Goal: Task Accomplishment & Management: Use online tool/utility

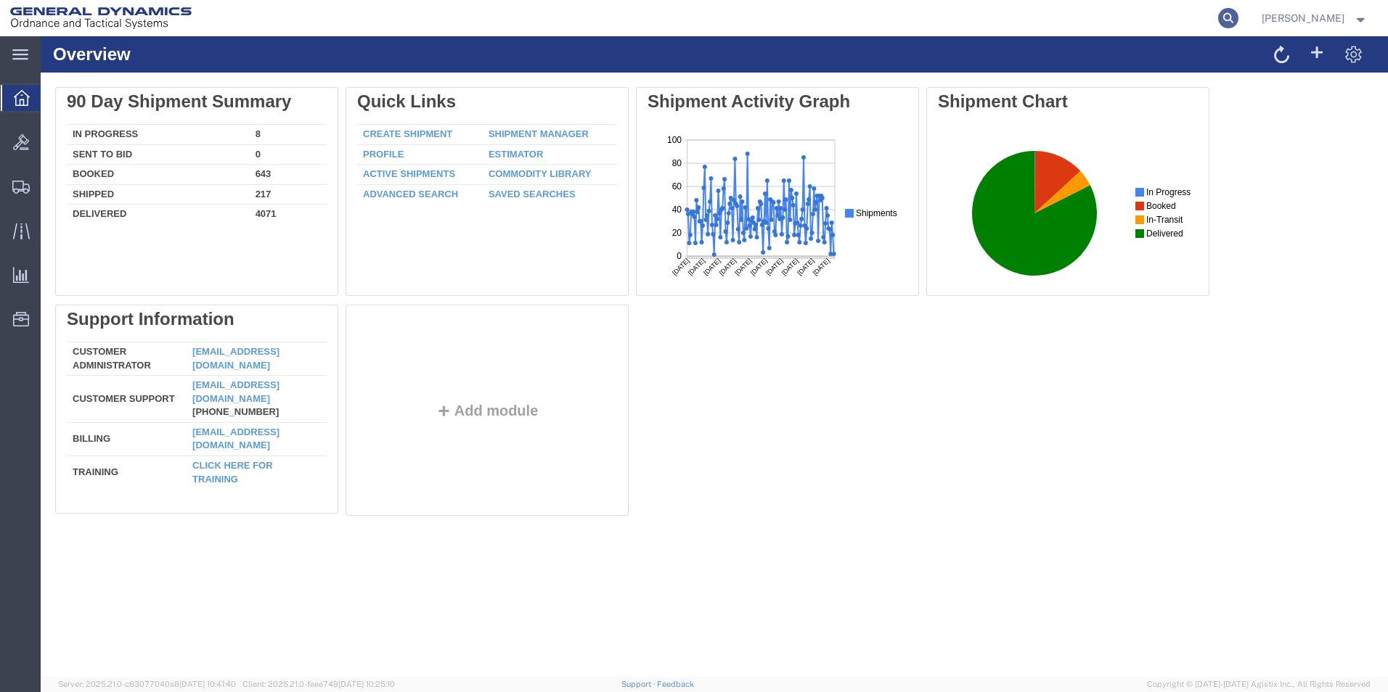
click at [1238, 21] on icon at bounding box center [1228, 18] width 20 height 20
paste input "57128450"
type input "57128450"
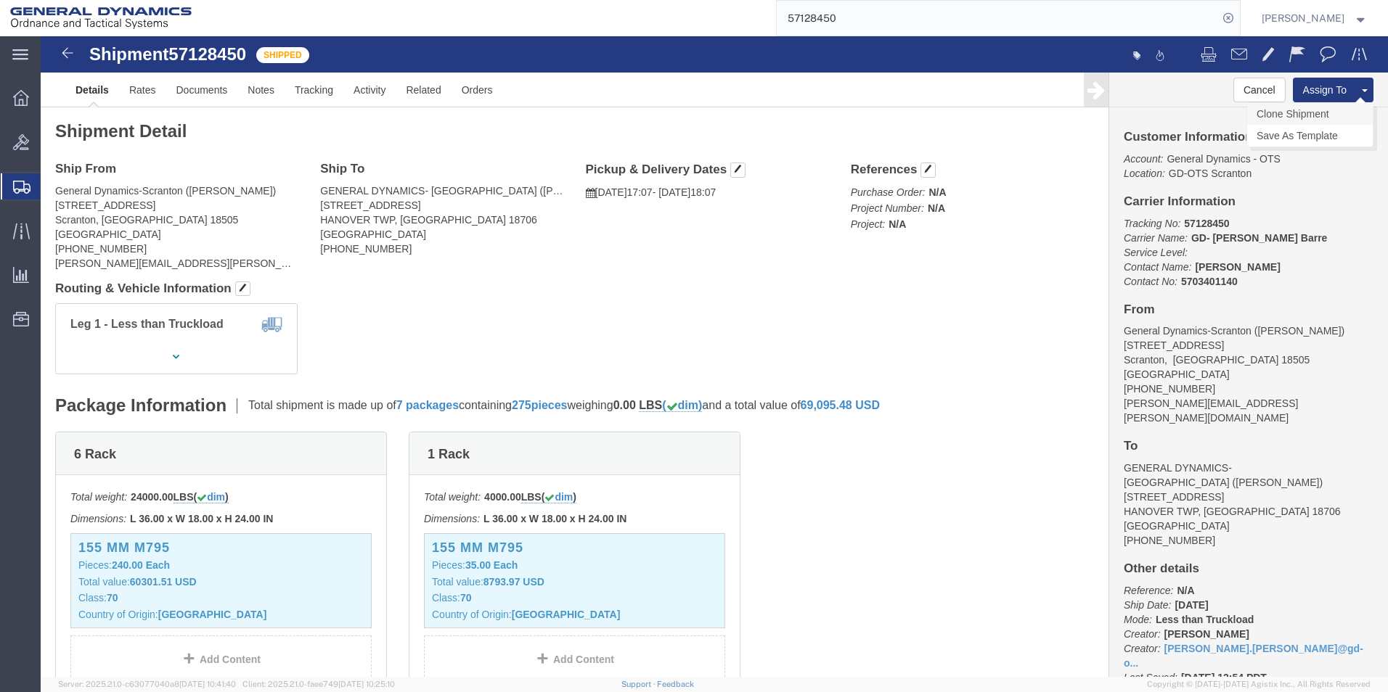
click link "Clone Shipment"
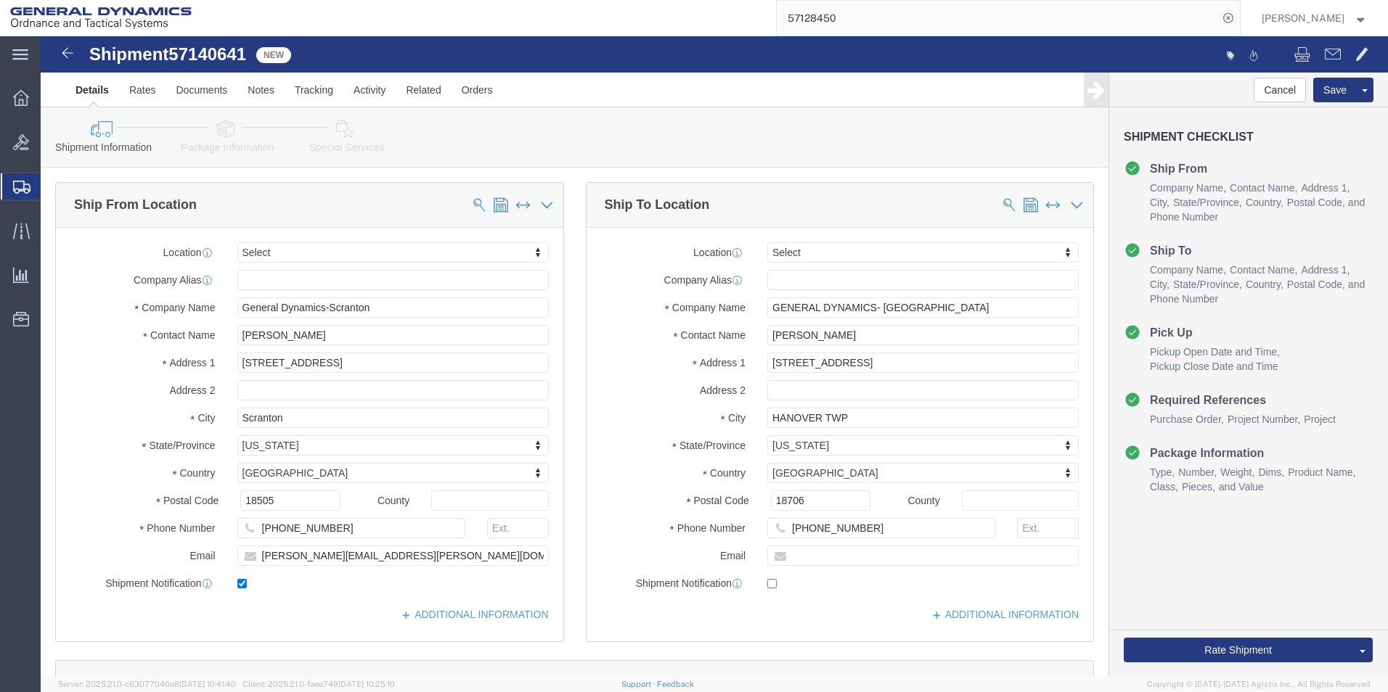
select select
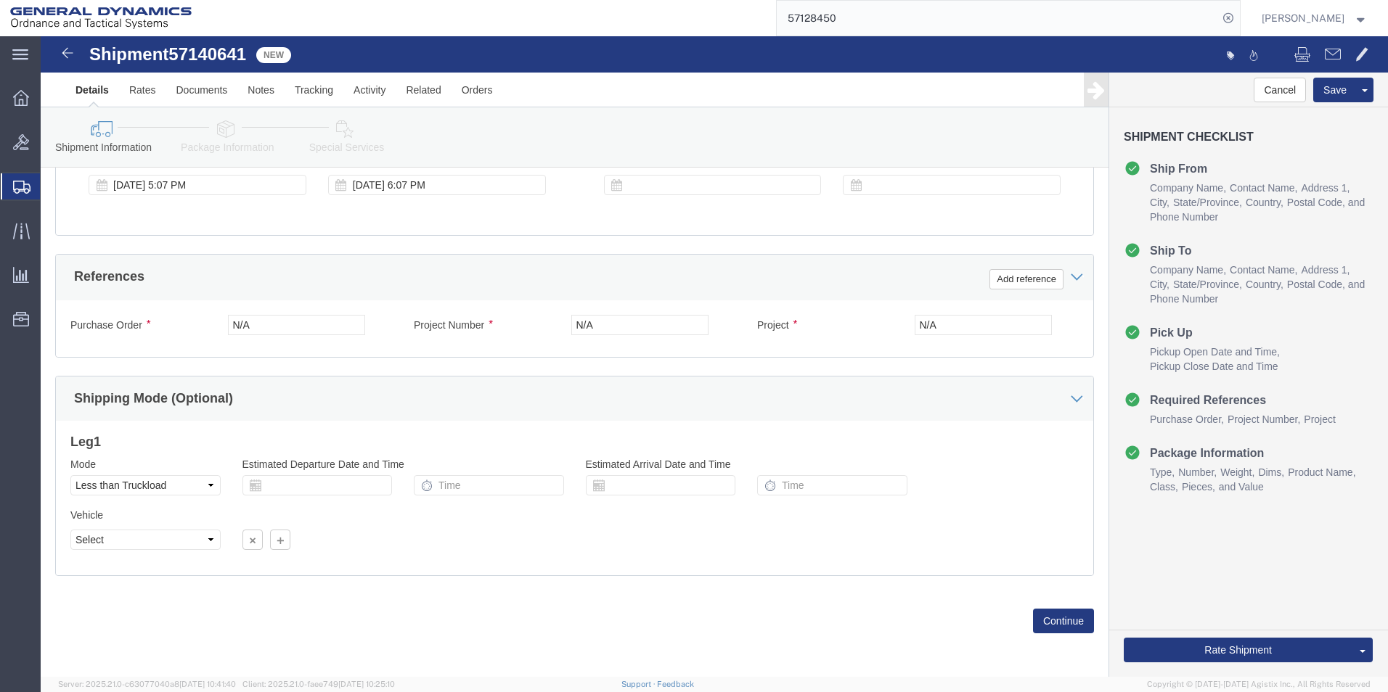
scroll to position [605, 0]
click button "Continue"
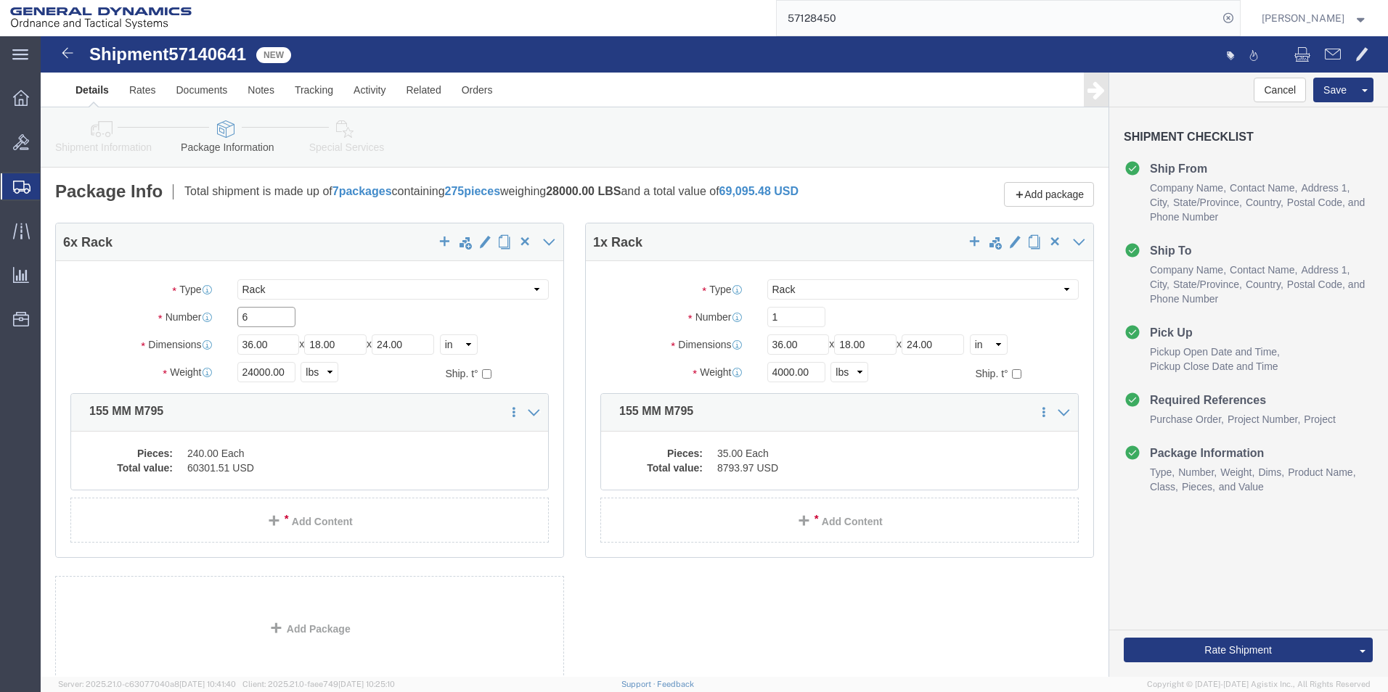
drag, startPoint x: 219, startPoint y: 298, endPoint x: 176, endPoint y: 298, distance: 42.8
click div "Number 6"
type input "3"
drag, startPoint x: 211, startPoint y: 342, endPoint x: 182, endPoint y: 343, distance: 29.0
click div "Weight 24000.00 Select kgs lbs Ship. t°"
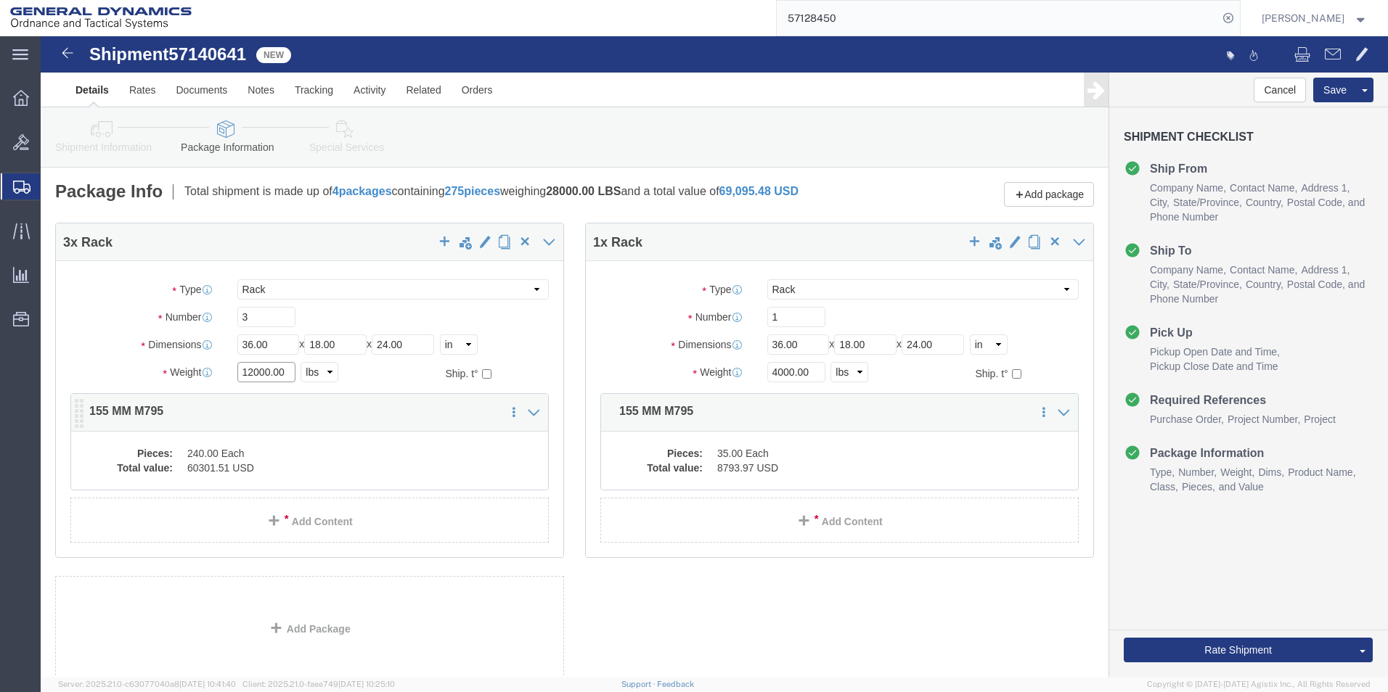
type input "12000.00"
click div "3 x Rack Package Type Select Bale(s) Basket(s) Bolt(s) Bottle(s) Buckets Bulk B…"
click dd "240.00 Each"
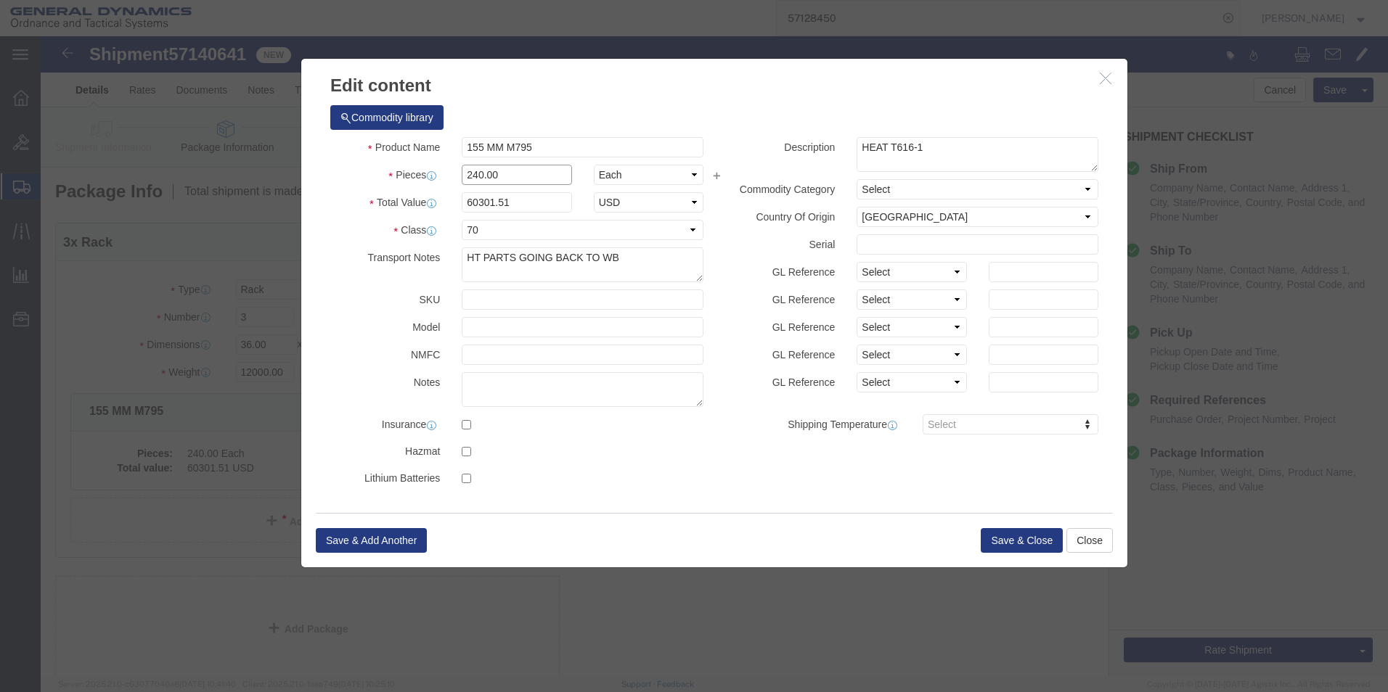
drag, startPoint x: 438, startPoint y: 139, endPoint x: 396, endPoint y: 138, distance: 42.1
click div "Pieces 240.00 Select Bag Barrels 100Board Feet Bottle Box Blister Pack Carats C…"
type input "120.00"
type input "30150.76"
click button "Save & Close"
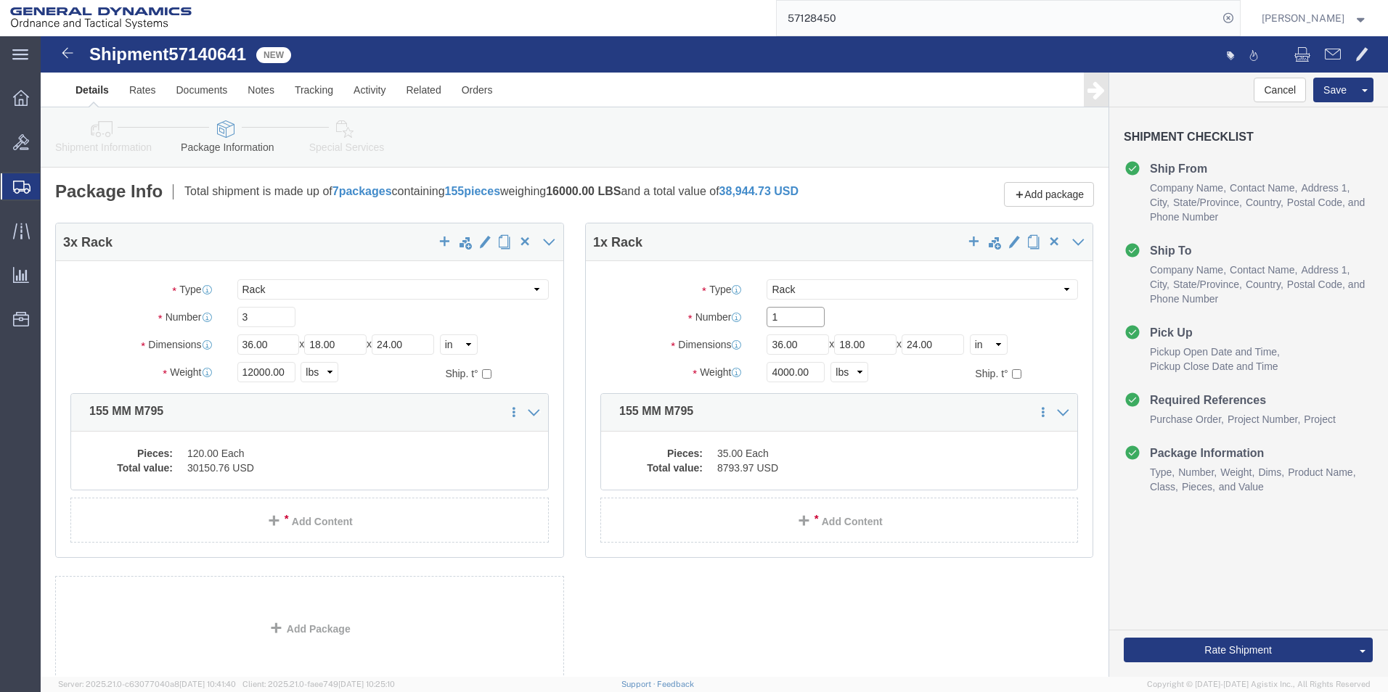
drag, startPoint x: 753, startPoint y: 290, endPoint x: 705, endPoint y: 290, distance: 47.9
click div "Number 1"
type input "2"
click input "4000.00"
type input "8000.00"
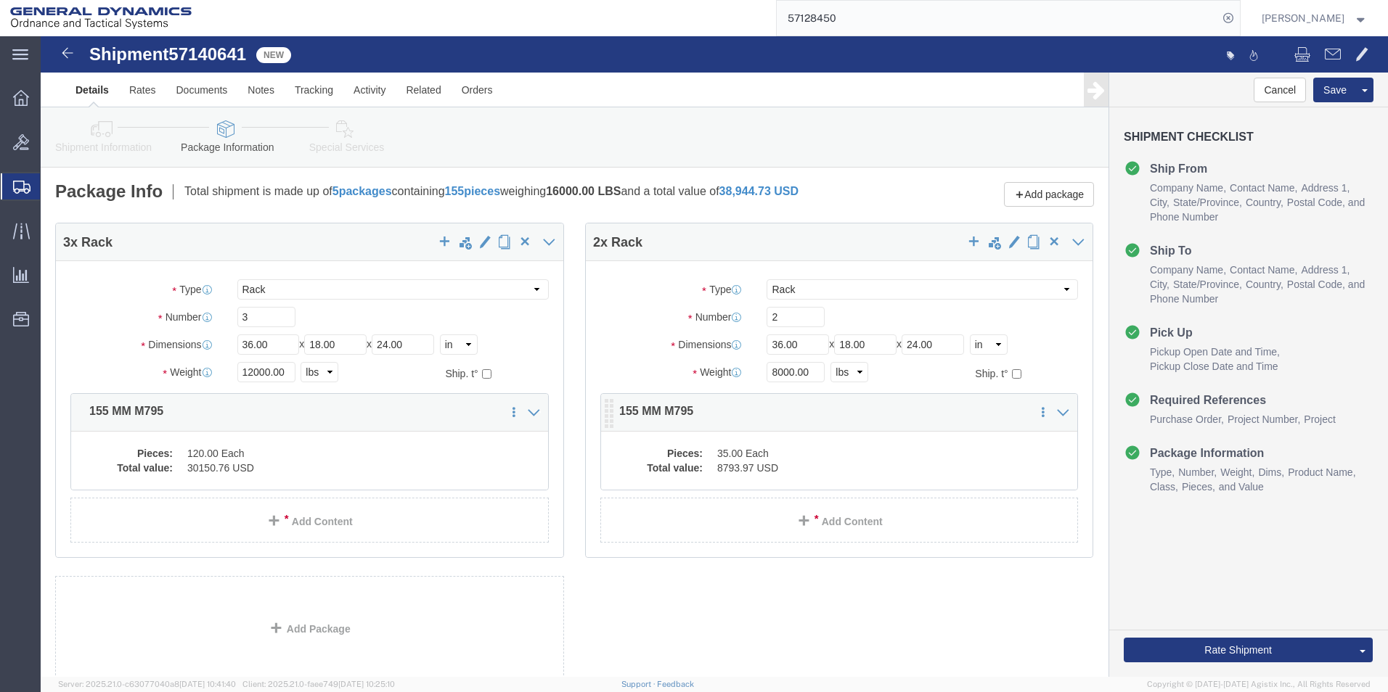
click dd "35.00 Each"
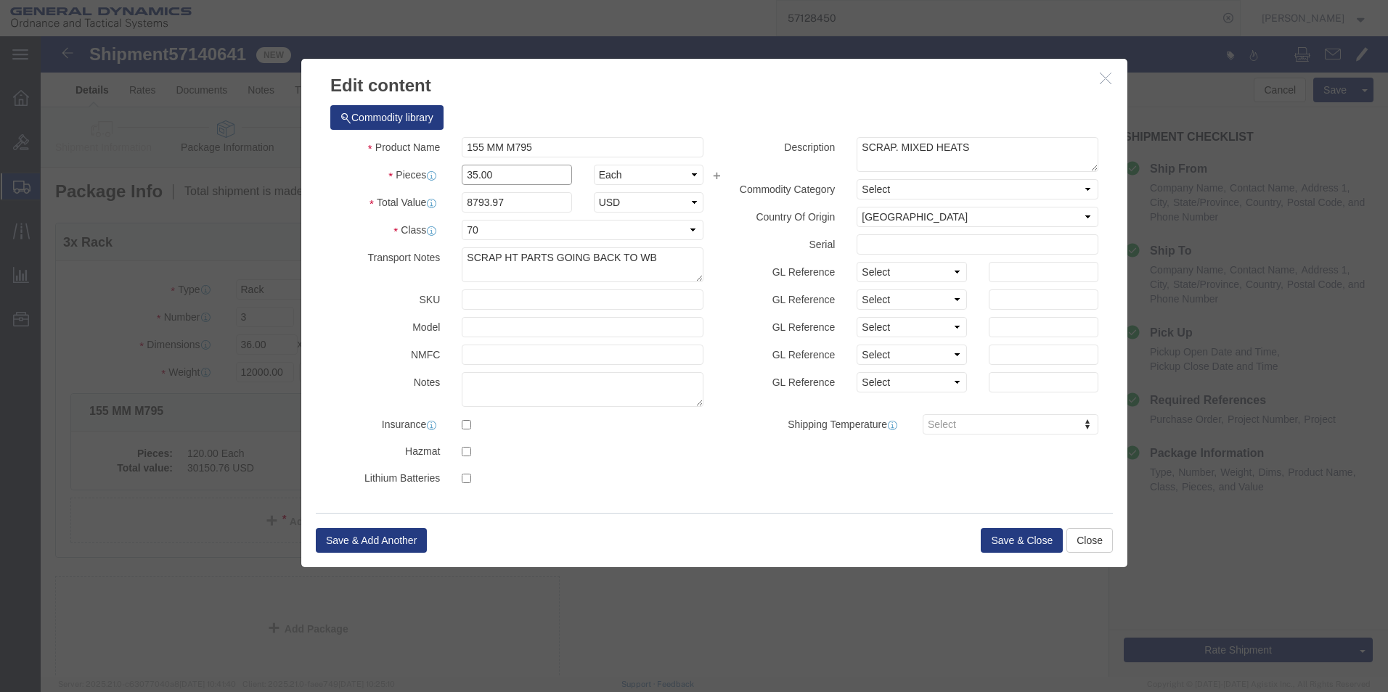
drag, startPoint x: 430, startPoint y: 138, endPoint x: 401, endPoint y: 138, distance: 29.8
click div "Pieces 35.00 Select Bag Barrels 100Board Feet Bottle Box Blister Pack Carats Ca…"
drag, startPoint x: 433, startPoint y: 137, endPoint x: 400, endPoint y: 137, distance: 32.7
click div "Pieces 35.00 Select Bag Barrels 100Board Feet Bottle Box Blister Pack Carats Ca…"
type input "80.00"
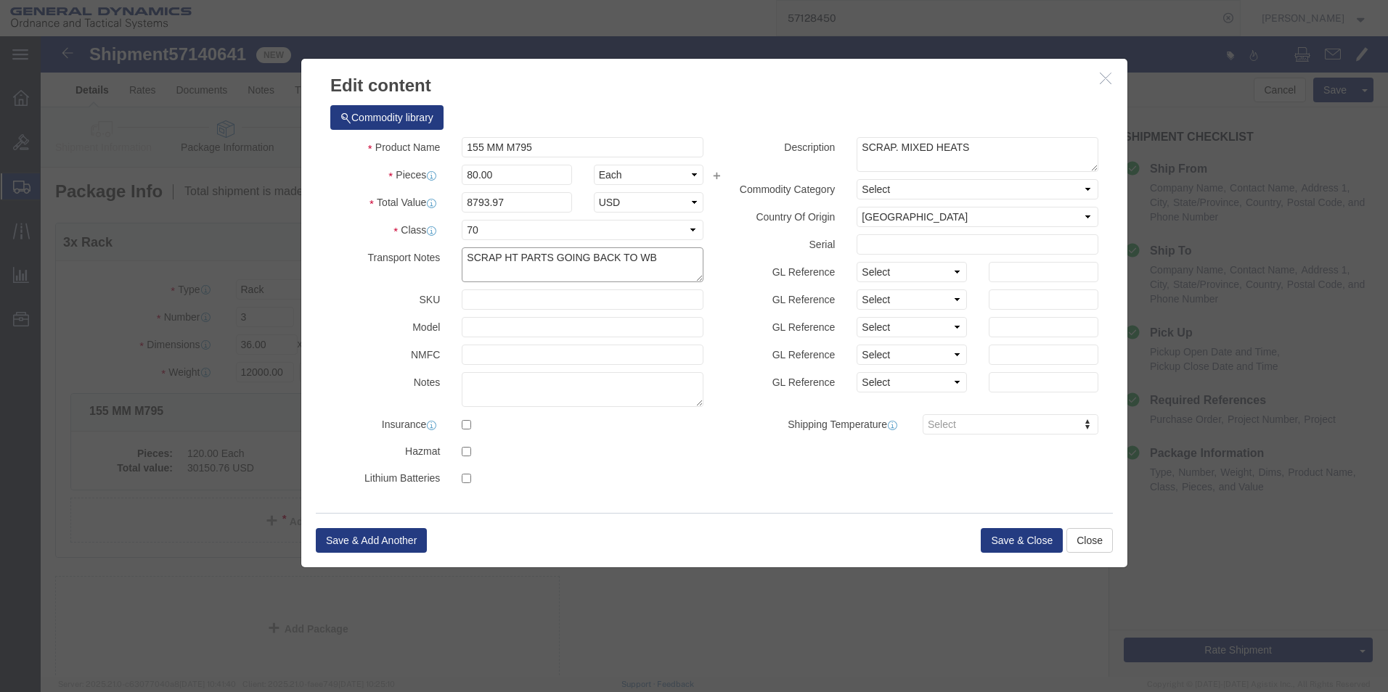
type input "20100.5"
drag, startPoint x: 460, startPoint y: 222, endPoint x: 362, endPoint y: 221, distance: 98.0
click div "Transport Notes SCRAP HT PARTS GOING BACK TO WB"
type textarea "HT PARTS GOING BACK TO WB"
drag, startPoint x: 891, startPoint y: 111, endPoint x: 779, endPoint y: 107, distance: 111.8
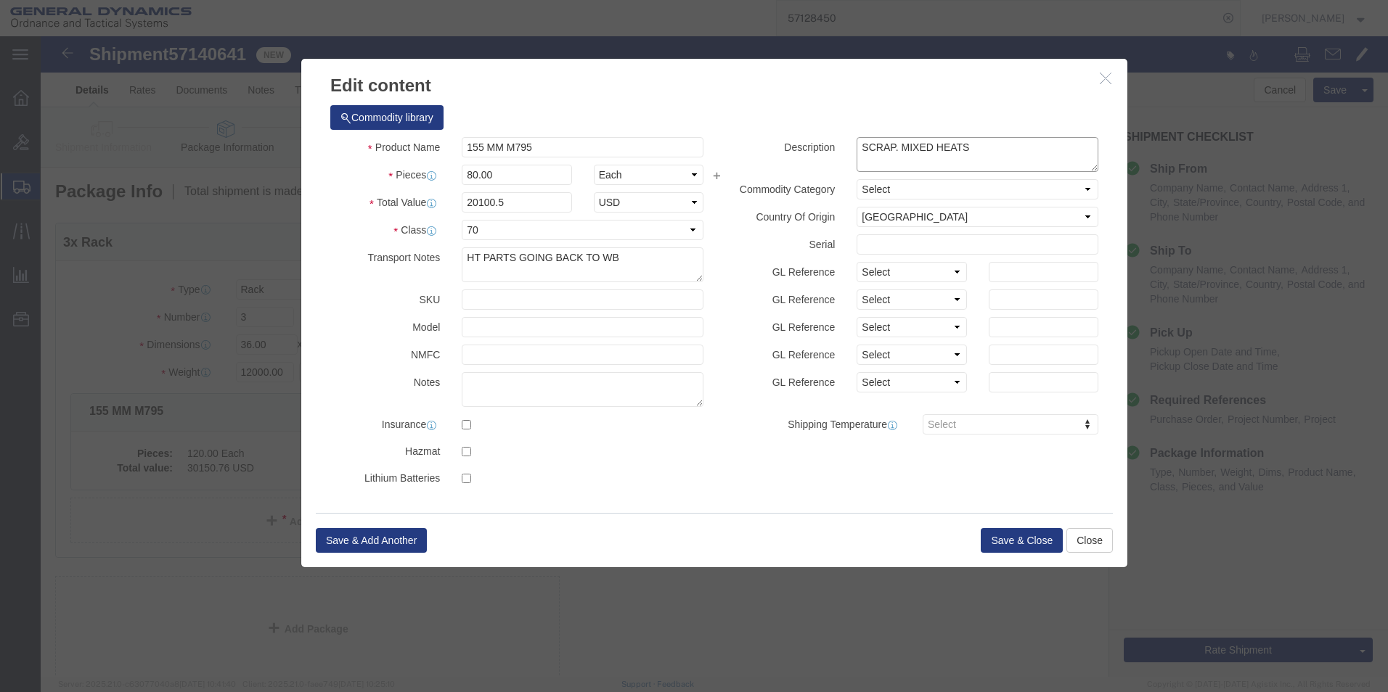
click div "Description SCRAP. MIXED HEATS"
drag, startPoint x: 846, startPoint y: 115, endPoint x: 956, endPoint y: 114, distance: 110.3
click textarea "SCRAP. MIXED HEATS"
type textarea "HEAT# M502-2"
click button "Save & Close"
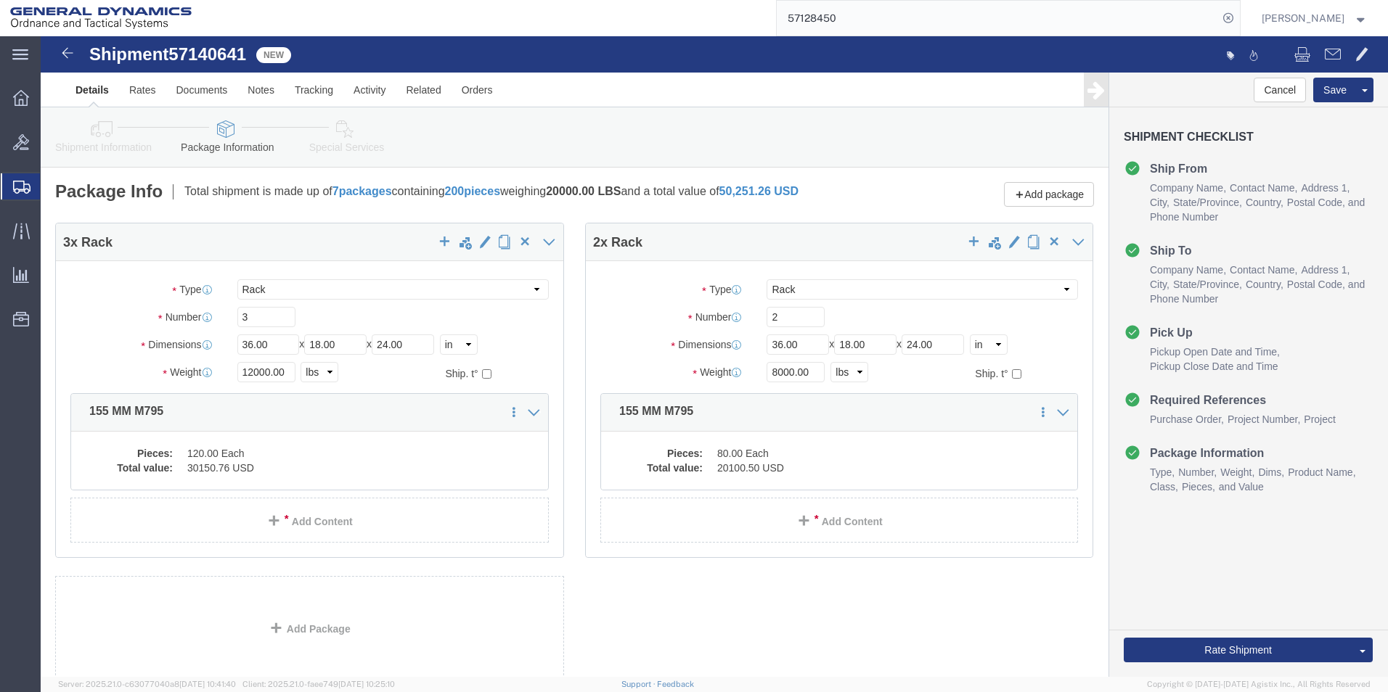
click div "3 x Rack Package Type Select Bale(s) Basket(s) Bolt(s) Bottle(s) Buckets Bulk B…"
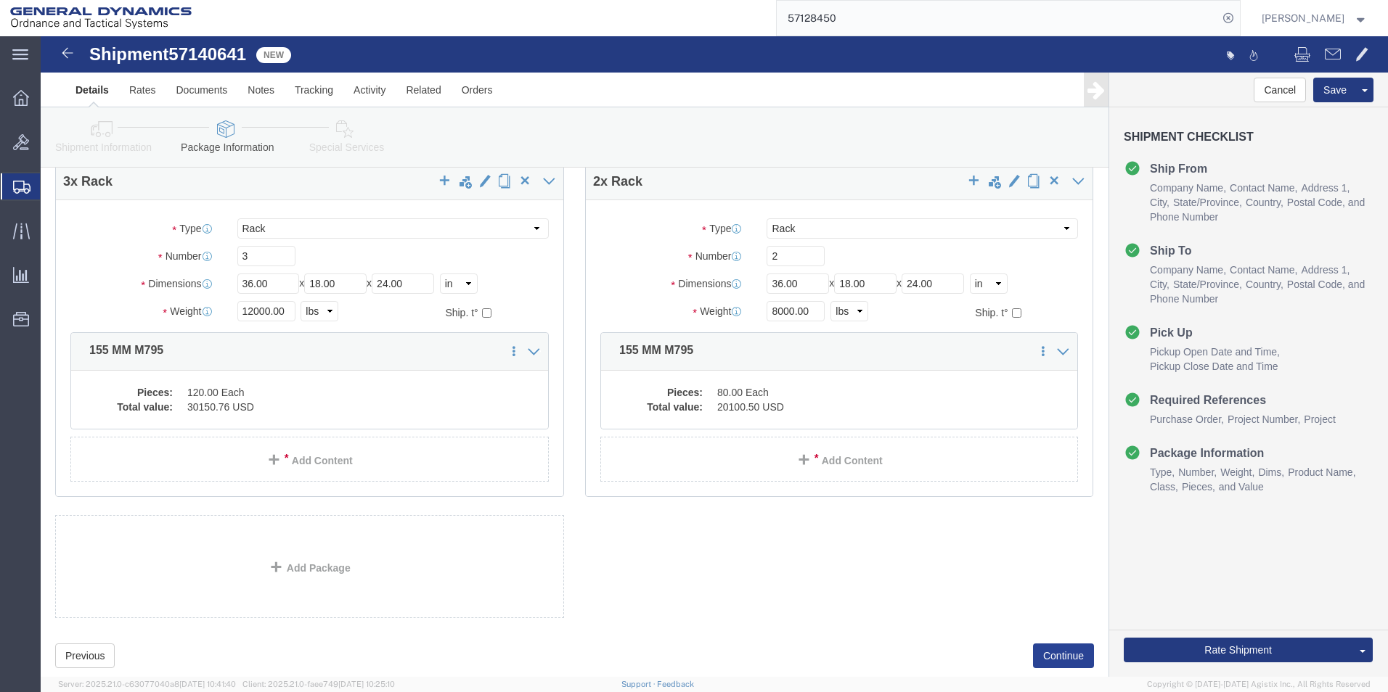
scroll to position [107, 0]
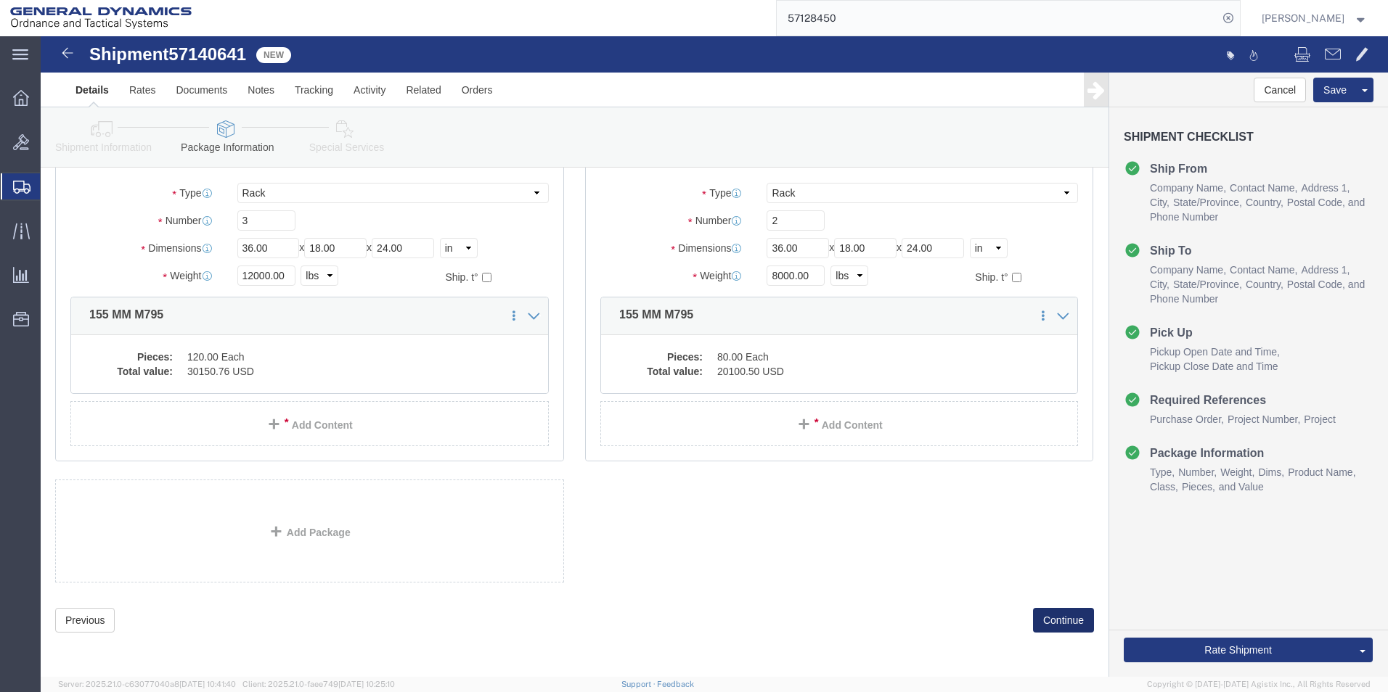
click button "Continue"
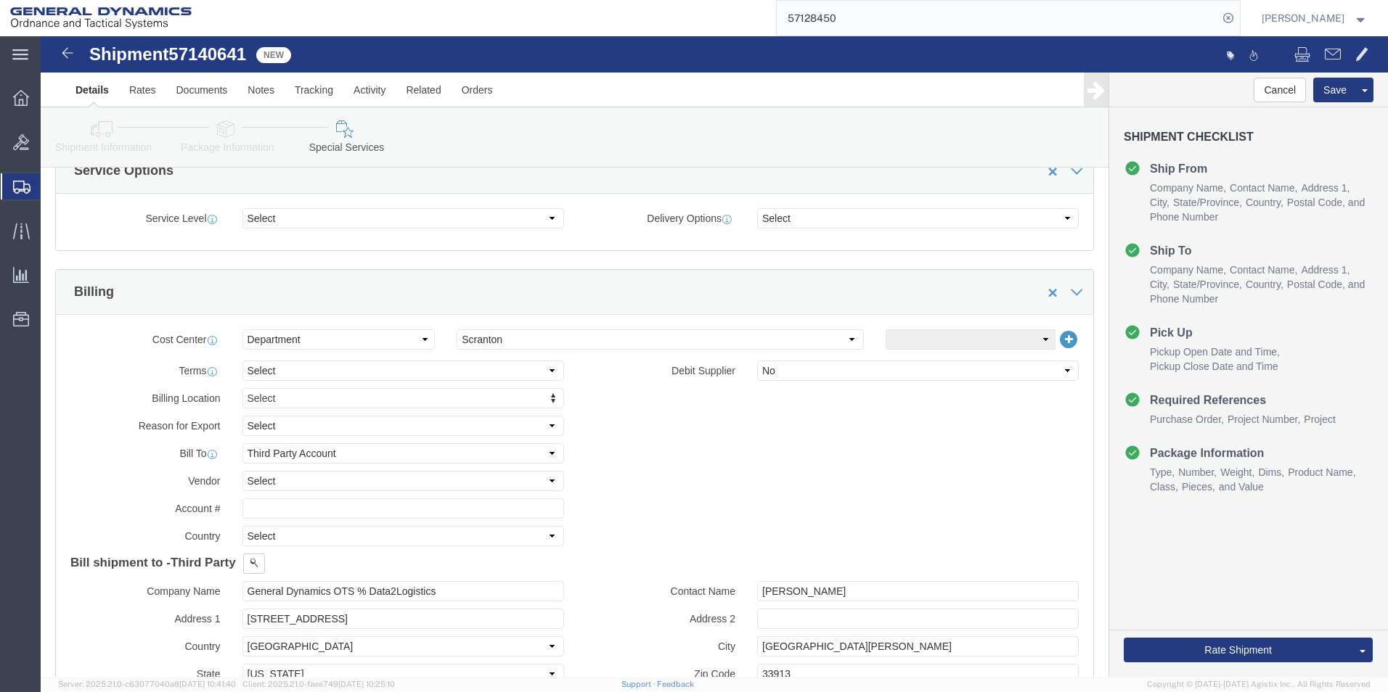
scroll to position [615, 0]
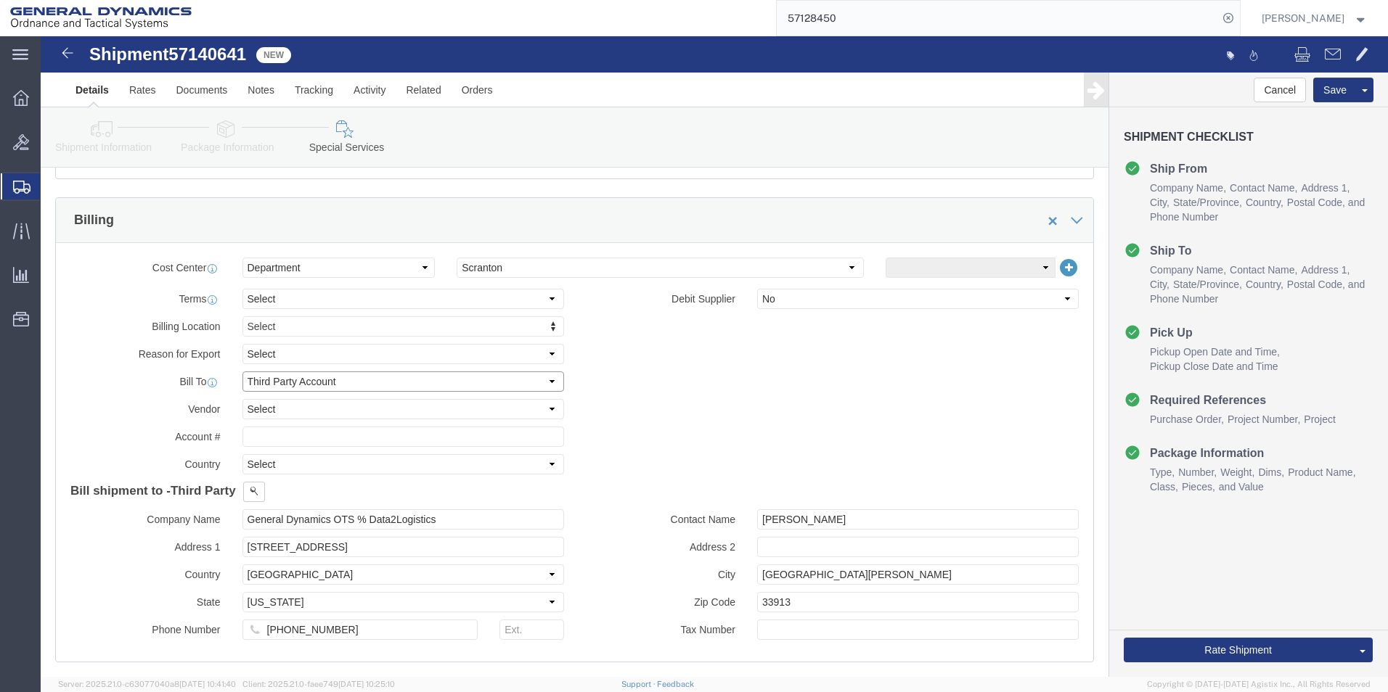
click select "Select Recipient Account Sender/Shipper Third Party Account"
select select "SHIP"
click select "Select Recipient Account Sender/Shipper Third Party Account"
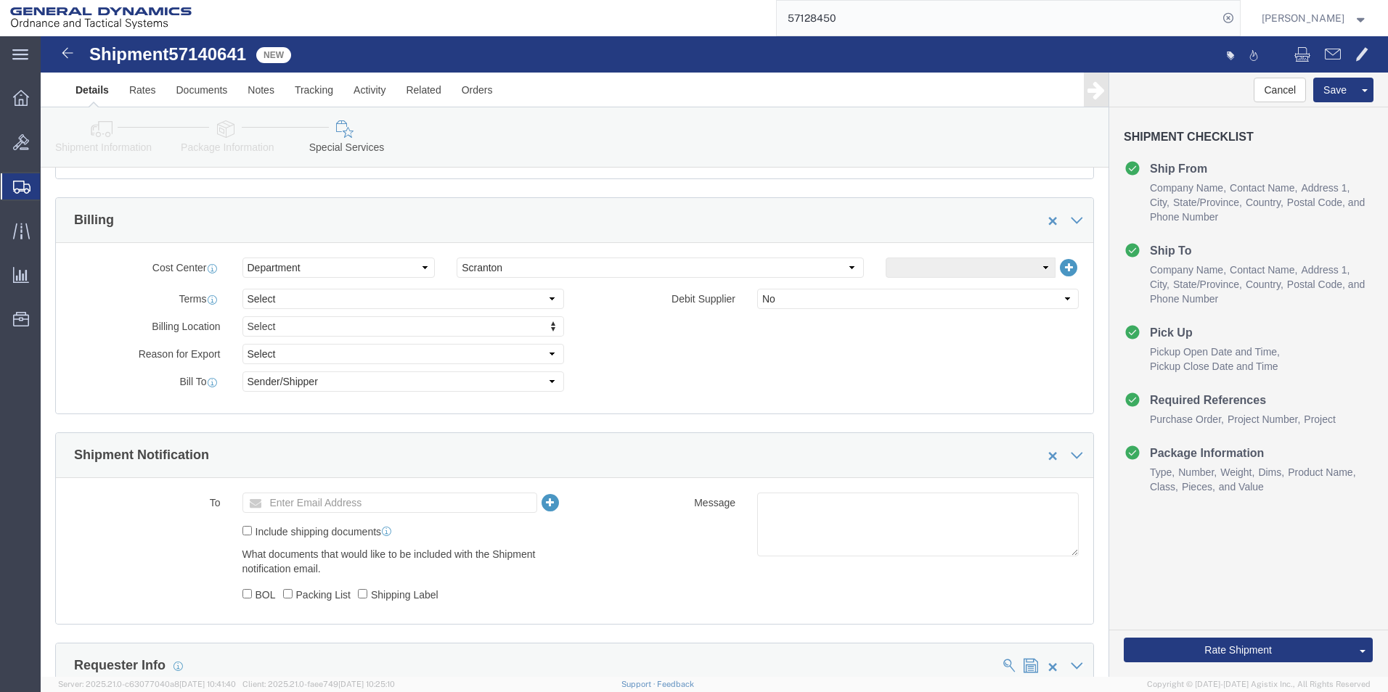
click div "Billing Location Select Select My Profile Location GD-OTS [GEOGRAPHIC_DATA] (Co…"
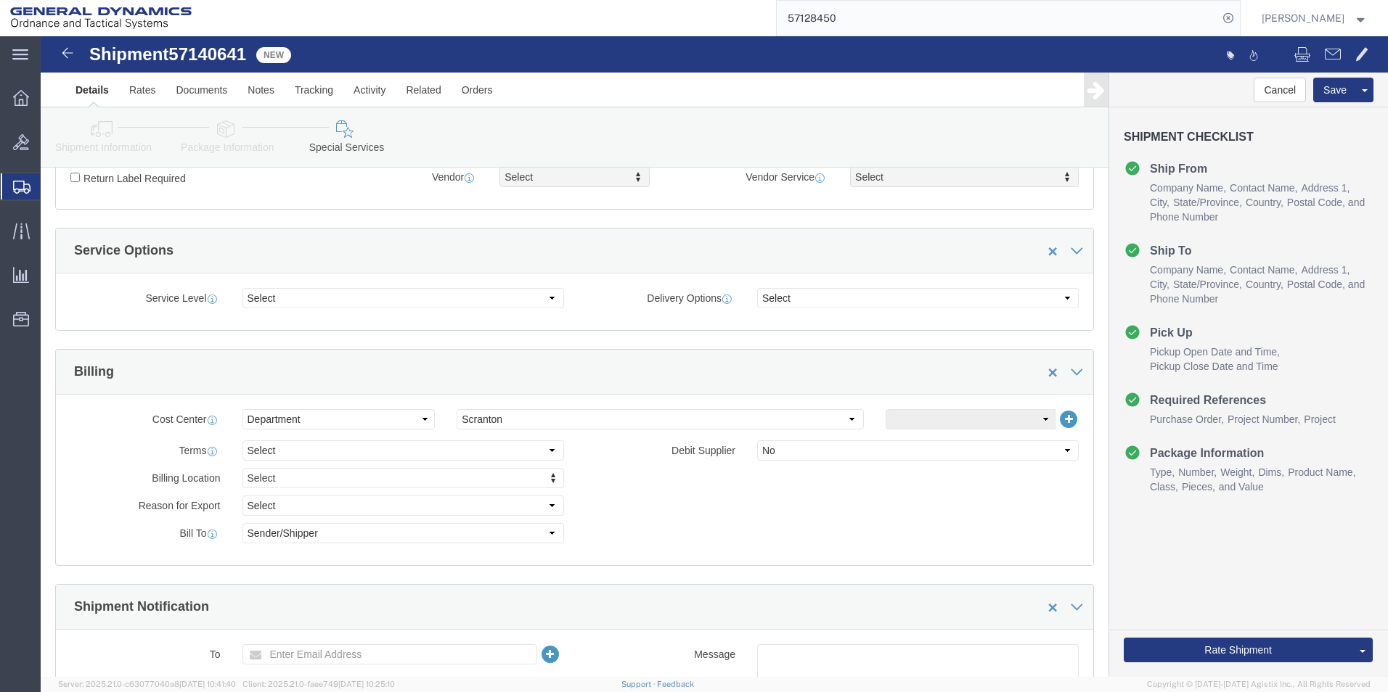
scroll to position [470, 0]
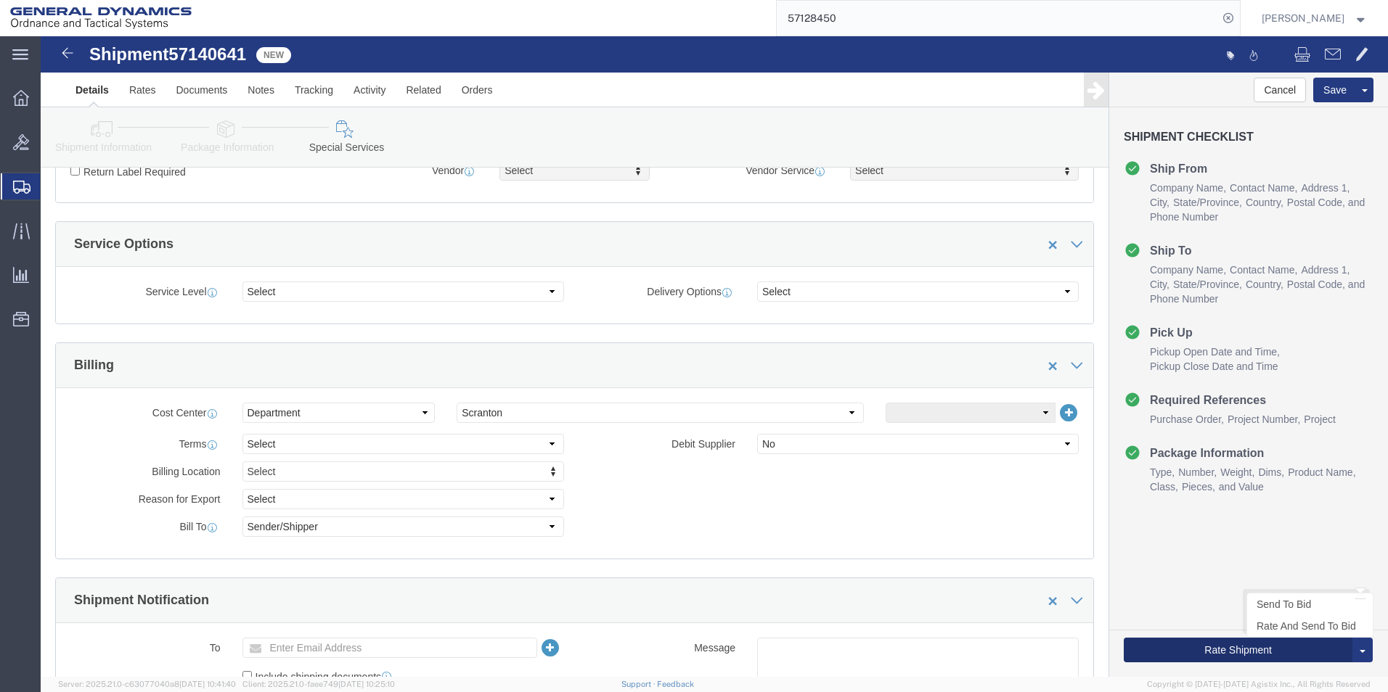
click button "Rate Shipment"
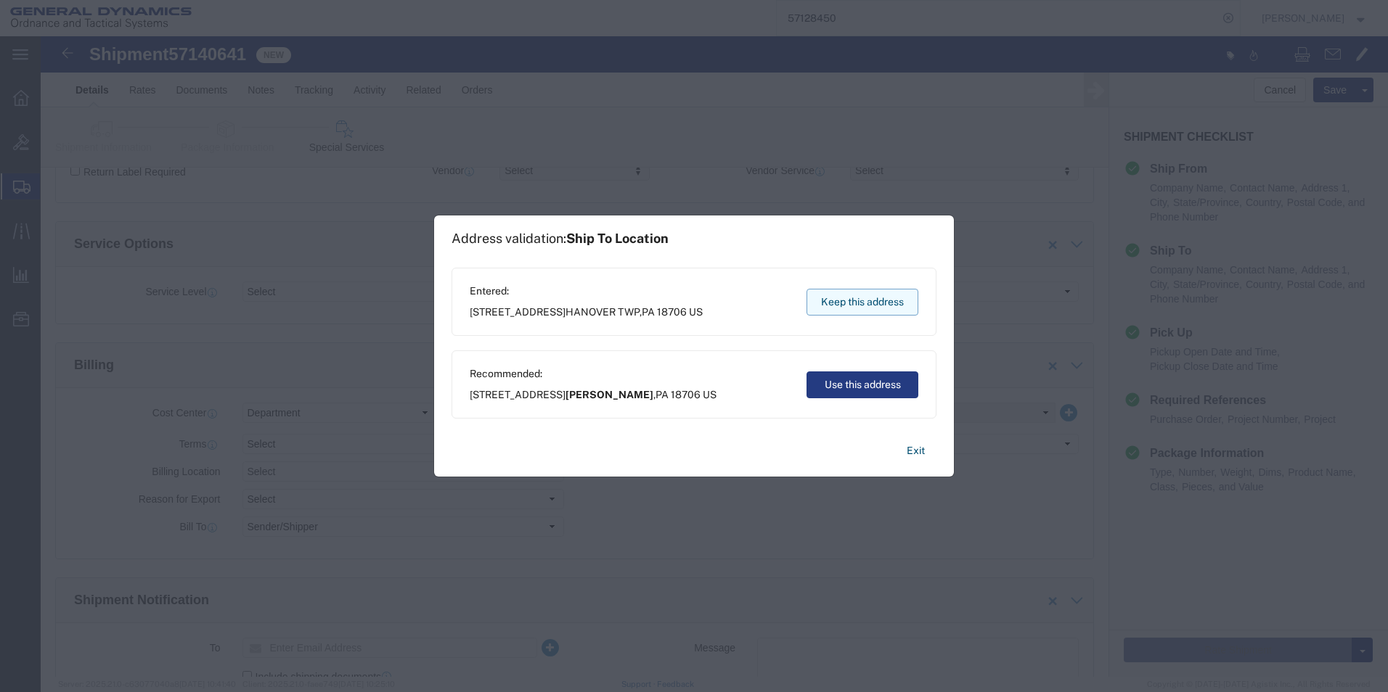
click at [875, 299] on button "Keep this address" at bounding box center [862, 302] width 112 height 27
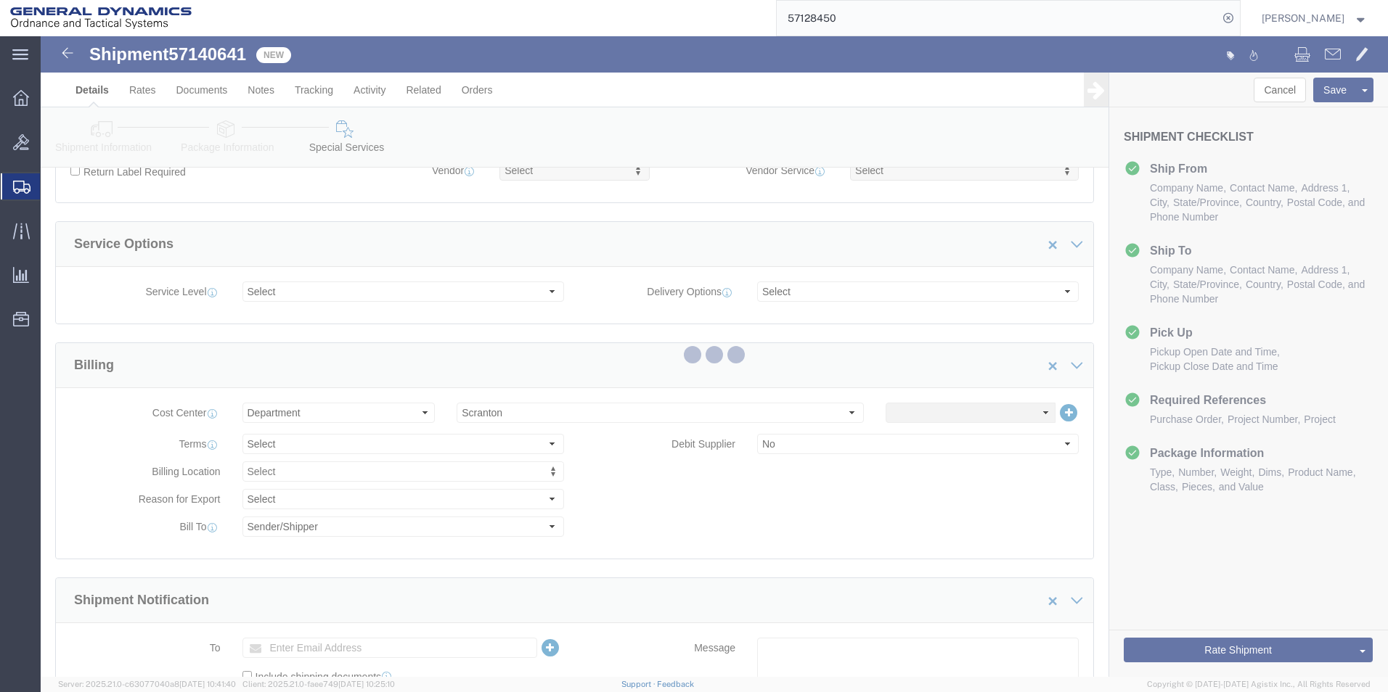
scroll to position [0, 0]
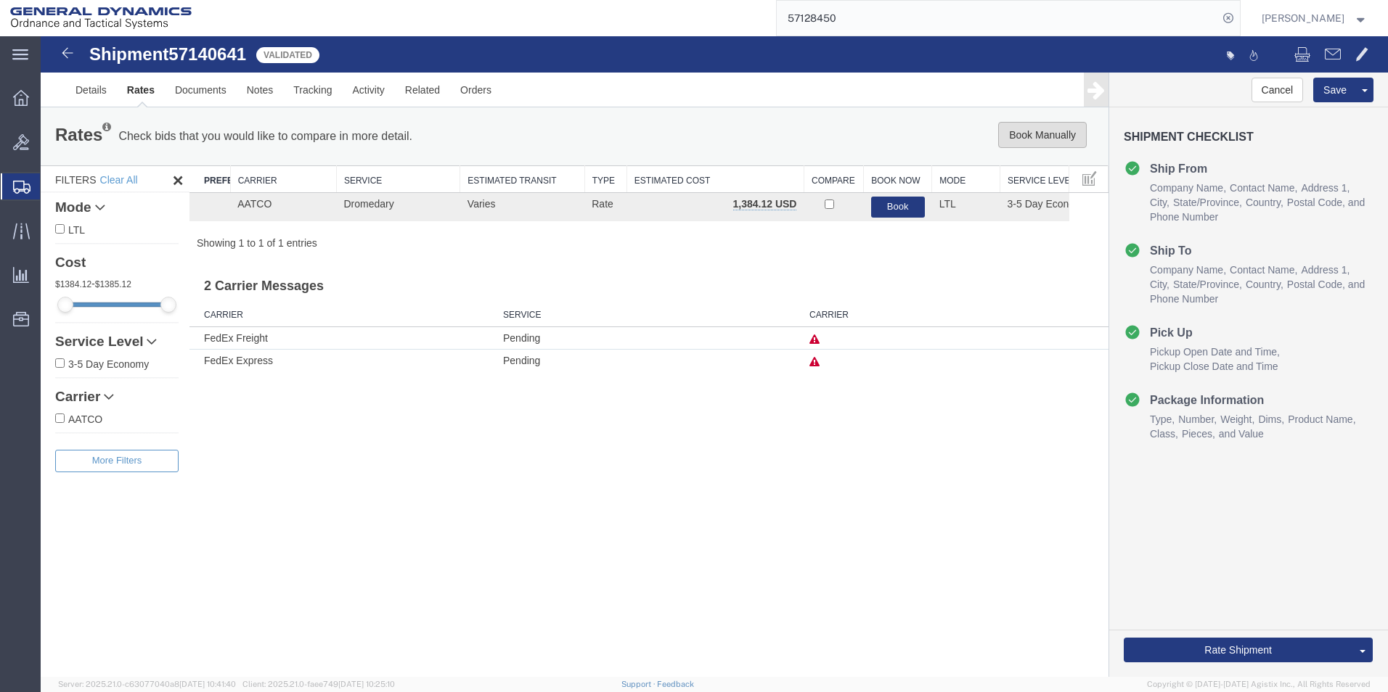
click at [1063, 136] on button "Book Manually" at bounding box center [1042, 135] width 89 height 26
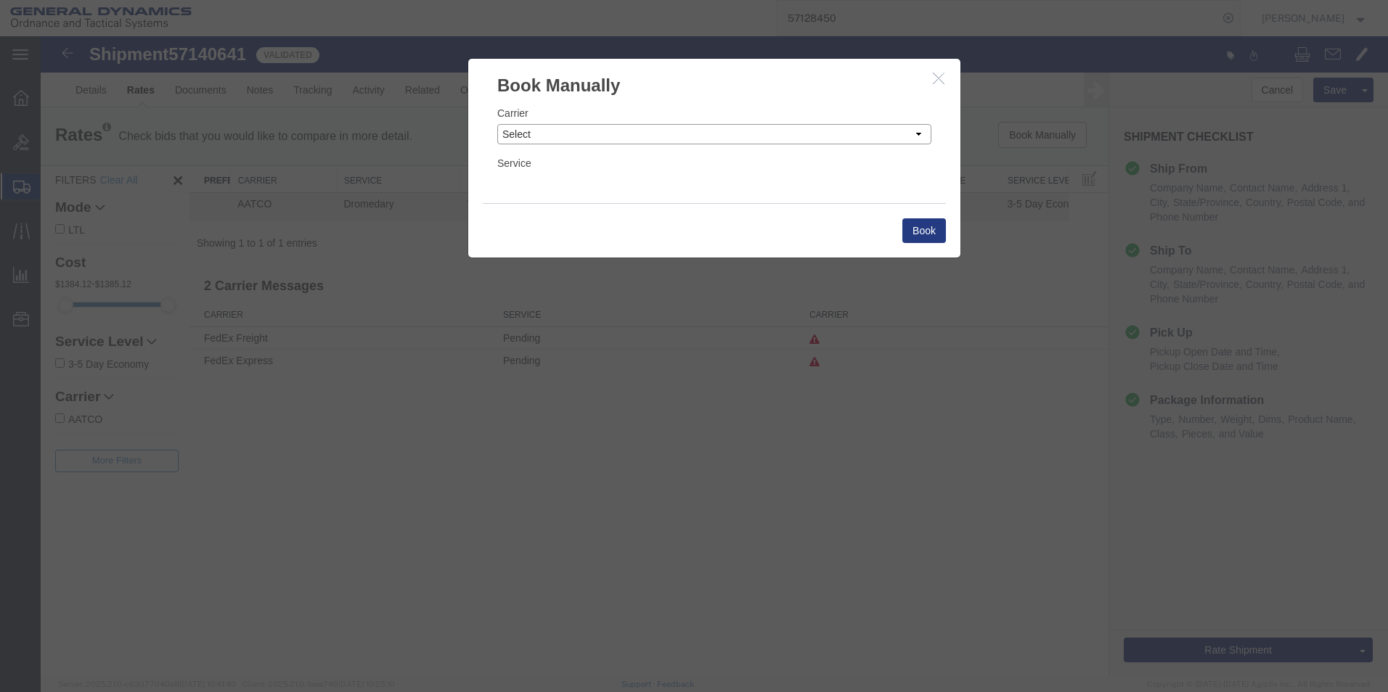
click at [795, 141] on select "Select Add New Carrier (and default service) AATCO Advanced Fluid Systems Airga…" at bounding box center [714, 134] width 434 height 20
select select "16394"
click at [497, 124] on select "Select Add New Carrier (and default service) AATCO Advanced Fluid Systems Airga…" at bounding box center [714, 134] width 434 height 20
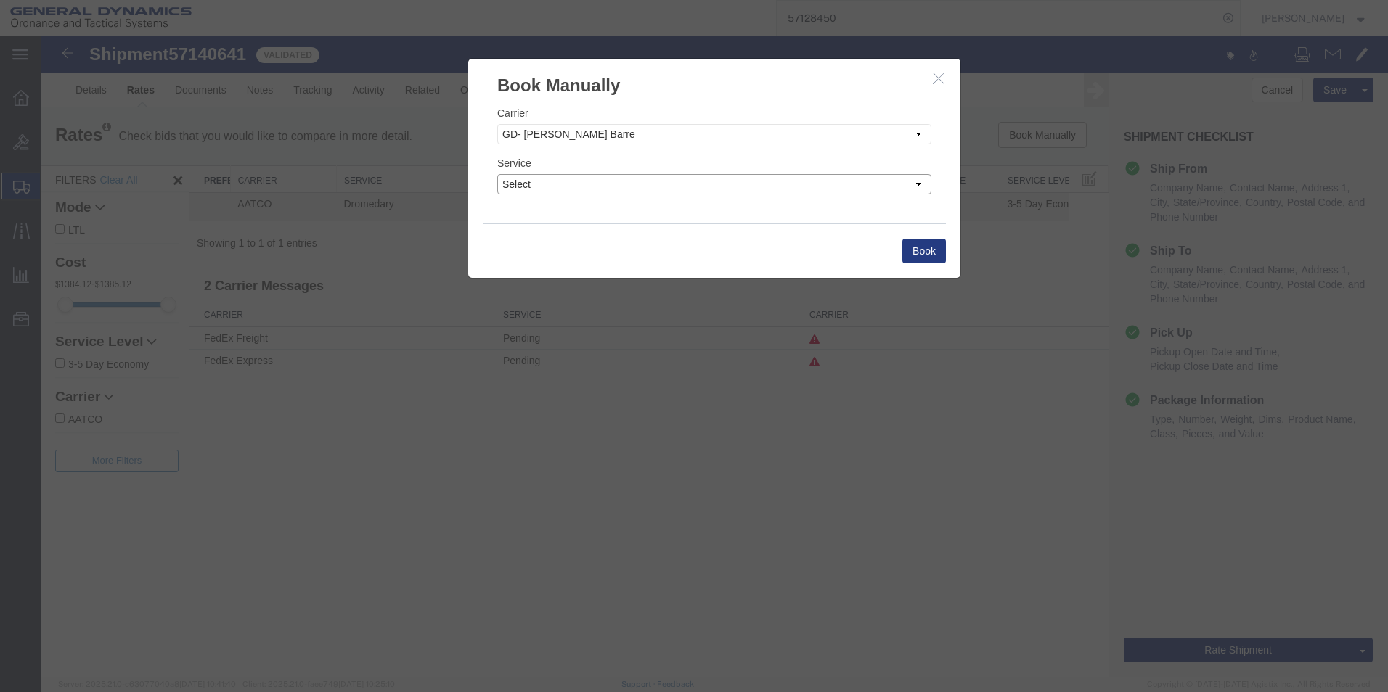
click at [597, 181] on select "Select" at bounding box center [714, 184] width 434 height 20
select select "32203"
click at [497, 174] on select "Select" at bounding box center [714, 184] width 434 height 20
click at [931, 257] on button "Book" at bounding box center [924, 251] width 44 height 25
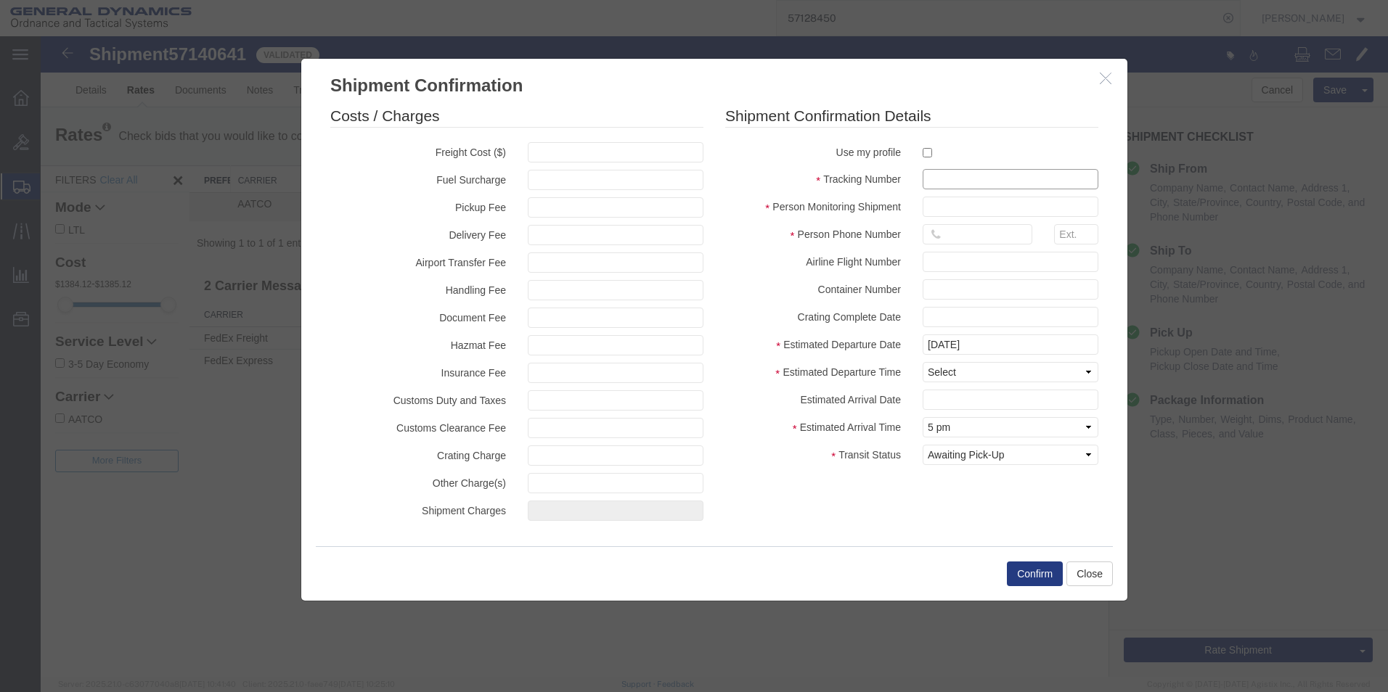
click at [959, 181] on input "text" at bounding box center [1010, 179] width 176 height 20
type input "57140641"
type input "[PERSON_NAME]"
type input "5703401140"
click at [908, 293] on label "Container Number" at bounding box center [812, 287] width 197 height 17
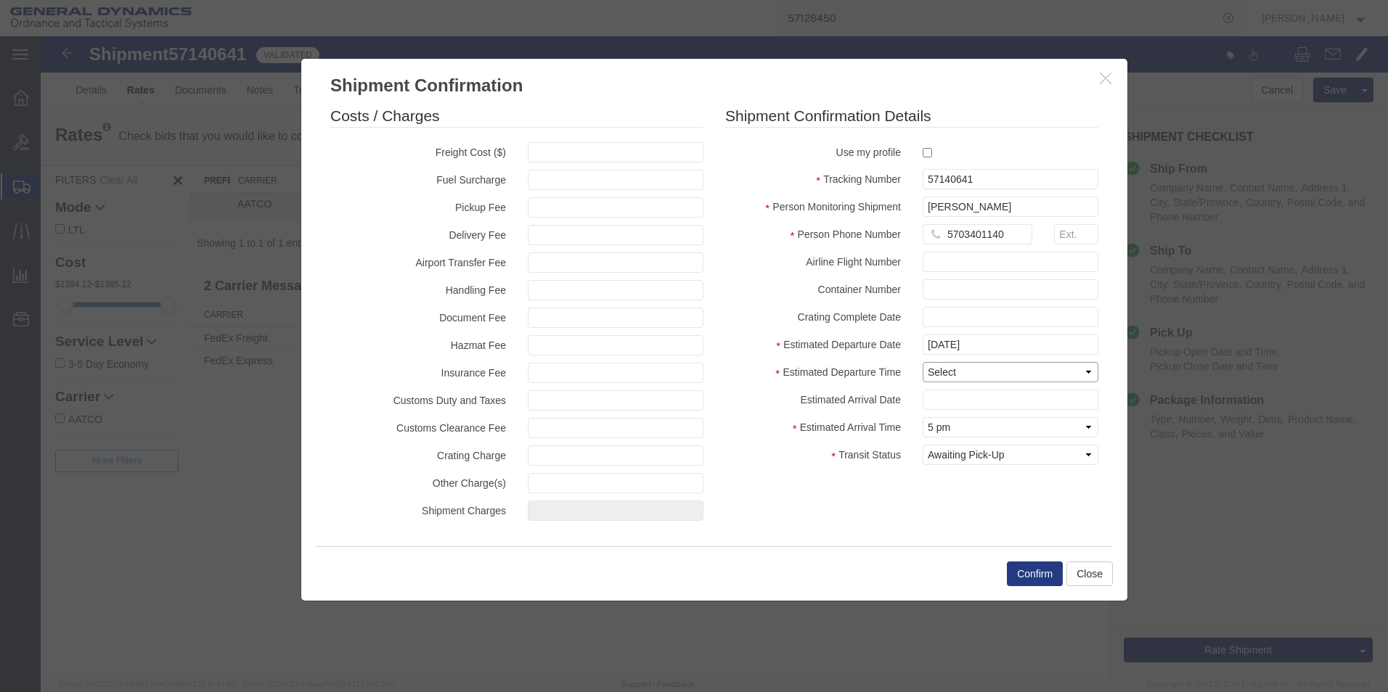
click at [960, 373] on select "Select Midnight 1 am 2 am 3 am 4 am 5 am 6 am 7 am 8 am 9 am 10 am 11 am 12 Noo…" at bounding box center [1010, 372] width 176 height 20
select select "1000"
click at [922, 362] on select "Select Midnight 1 am 2 am 3 am 4 am 5 am 6 am 7 am 8 am 9 am 10 am 11 am 12 Noo…" at bounding box center [1010, 372] width 176 height 20
click at [973, 448] on select "Select Arrival Notice Available Arrival Notice Imported Arrive at Delivery Loca…" at bounding box center [1010, 455] width 176 height 20
select select "PICKEDUP"
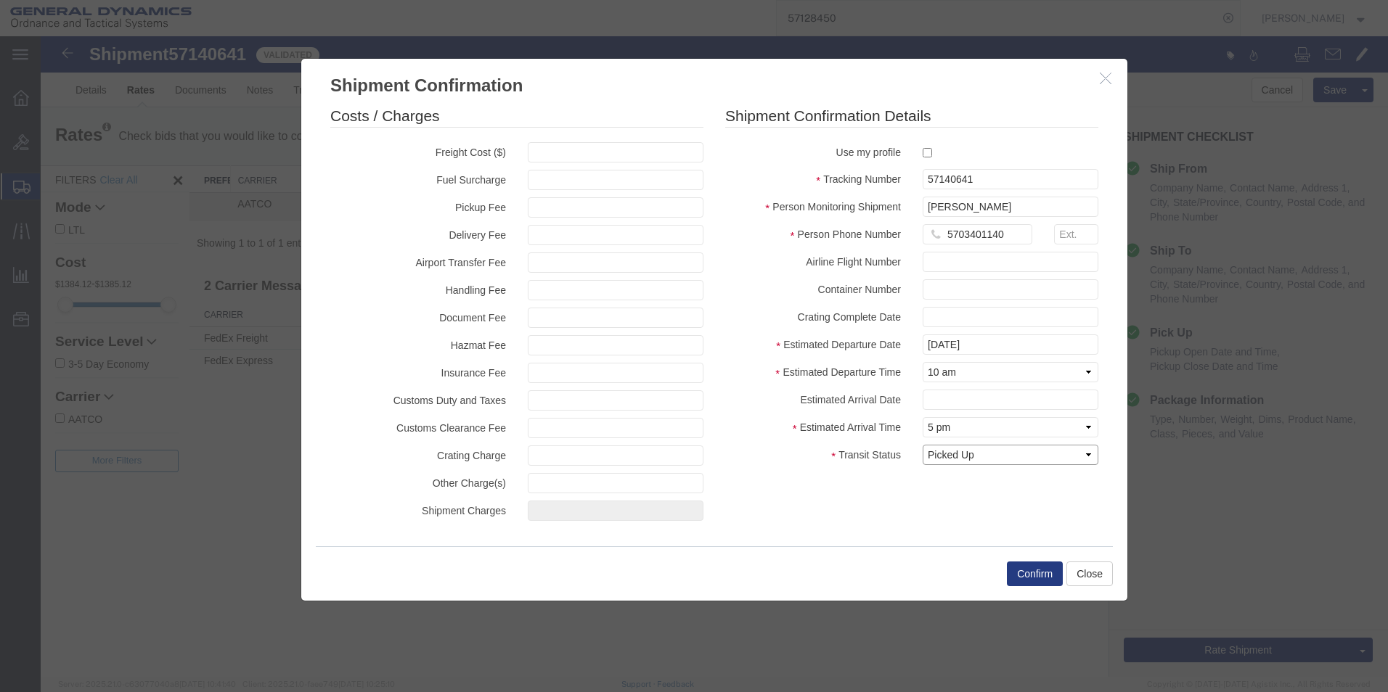
click at [922, 445] on select "Select Arrival Notice Available Arrival Notice Imported Arrive at Delivery Loca…" at bounding box center [1010, 455] width 176 height 20
click at [929, 488] on div "Costs / Charges Freight Cost ($) Fuel Surcharge Pickup Fee Delivery Fee Airport…" at bounding box center [714, 316] width 790 height 423
click at [1034, 573] on button "Confirm" at bounding box center [1035, 574] width 56 height 25
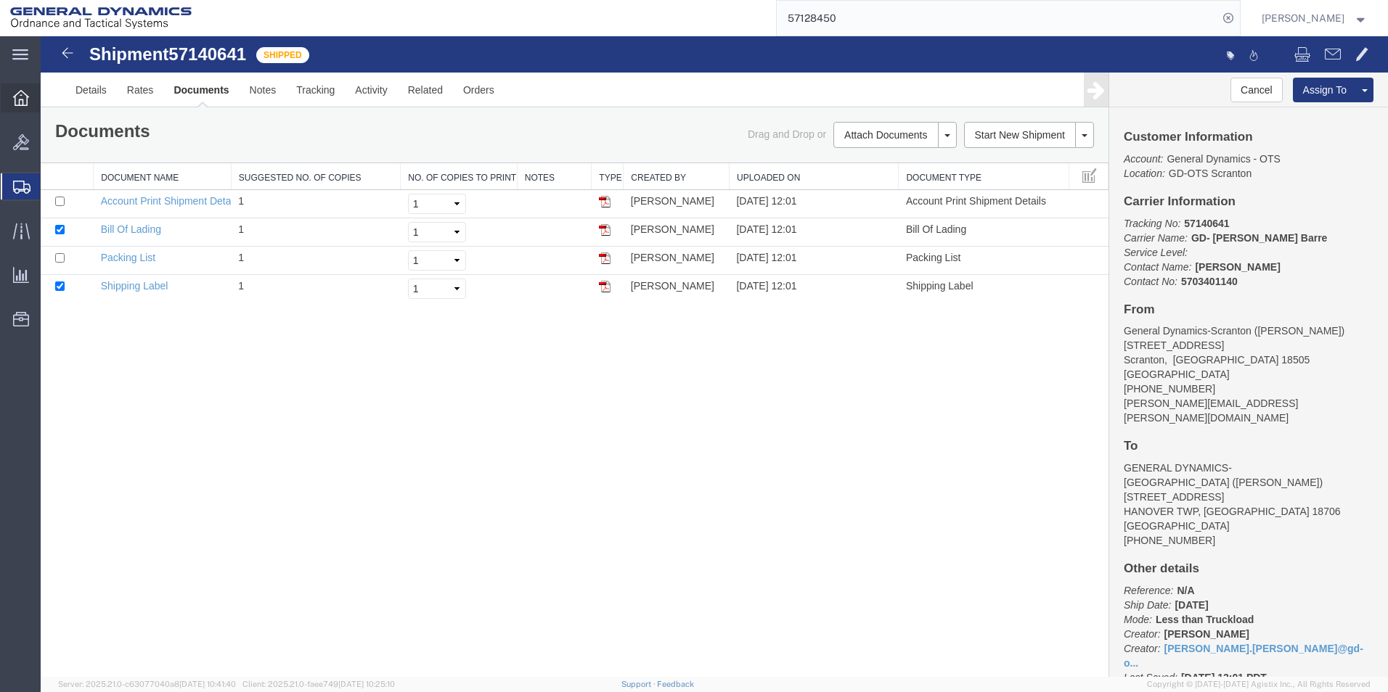
click at [28, 91] on icon at bounding box center [21, 98] width 16 height 16
